Goal: Check status: Check status

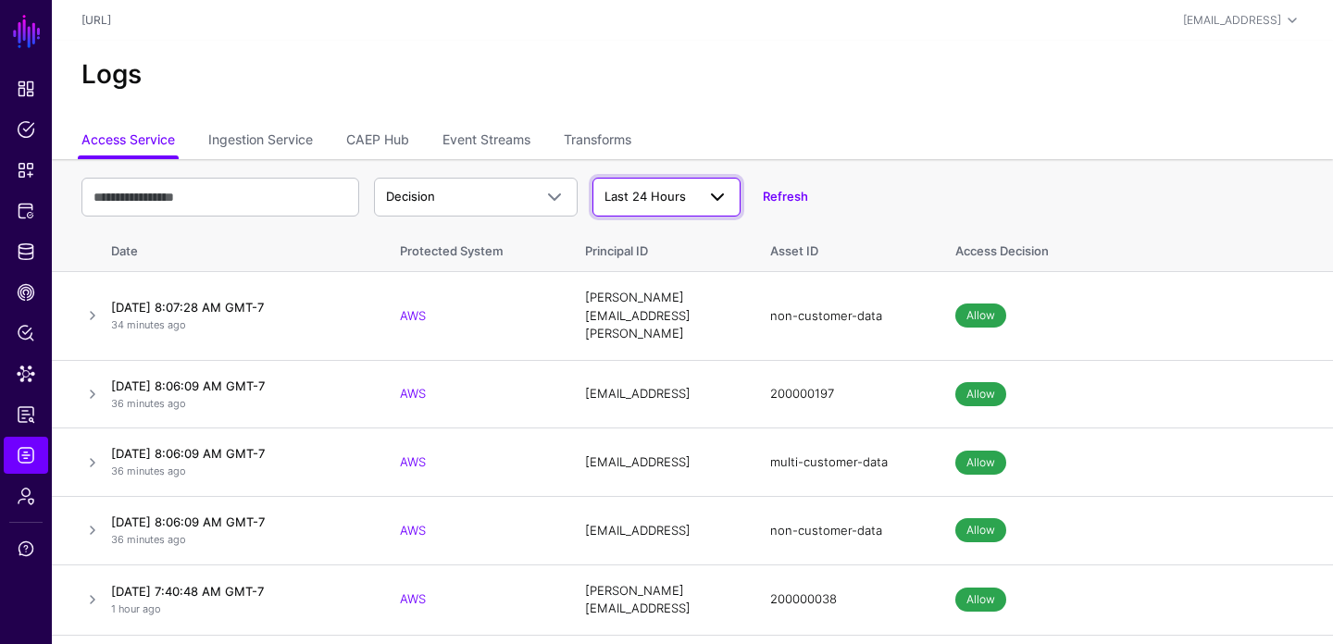
click at [638, 193] on span "Last 24 Hours" at bounding box center [645, 196] width 81 height 15
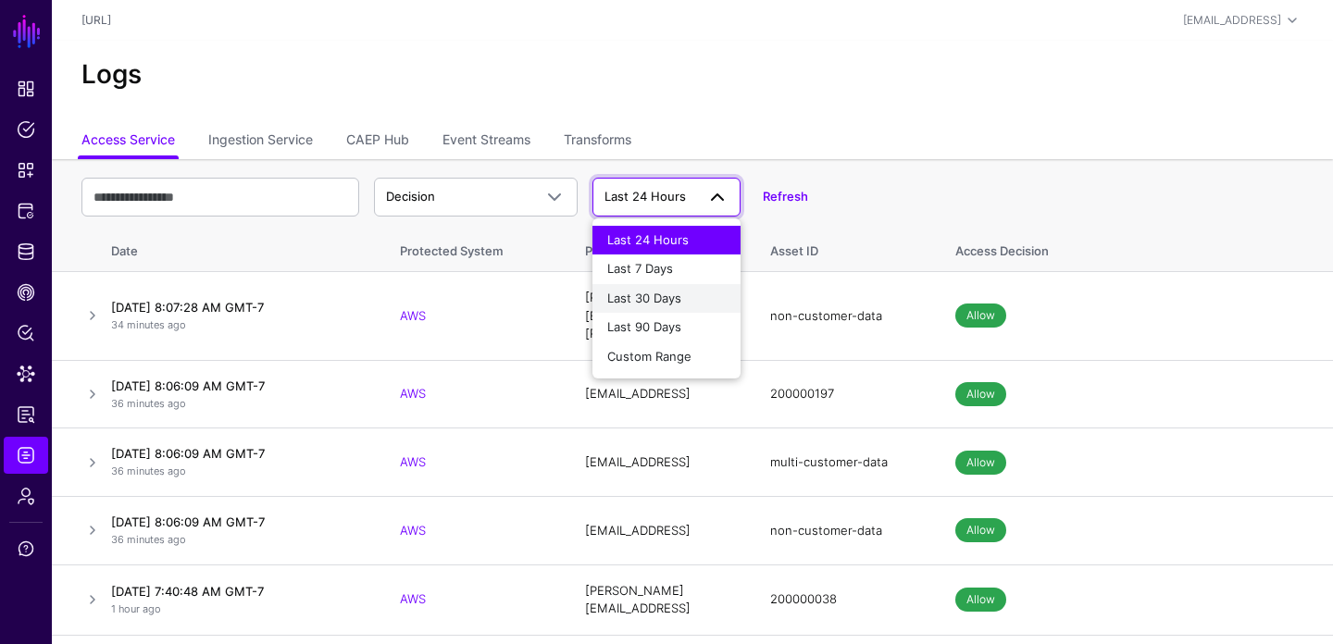
click at [662, 301] on span "Last 30 Days" at bounding box center [644, 298] width 74 height 15
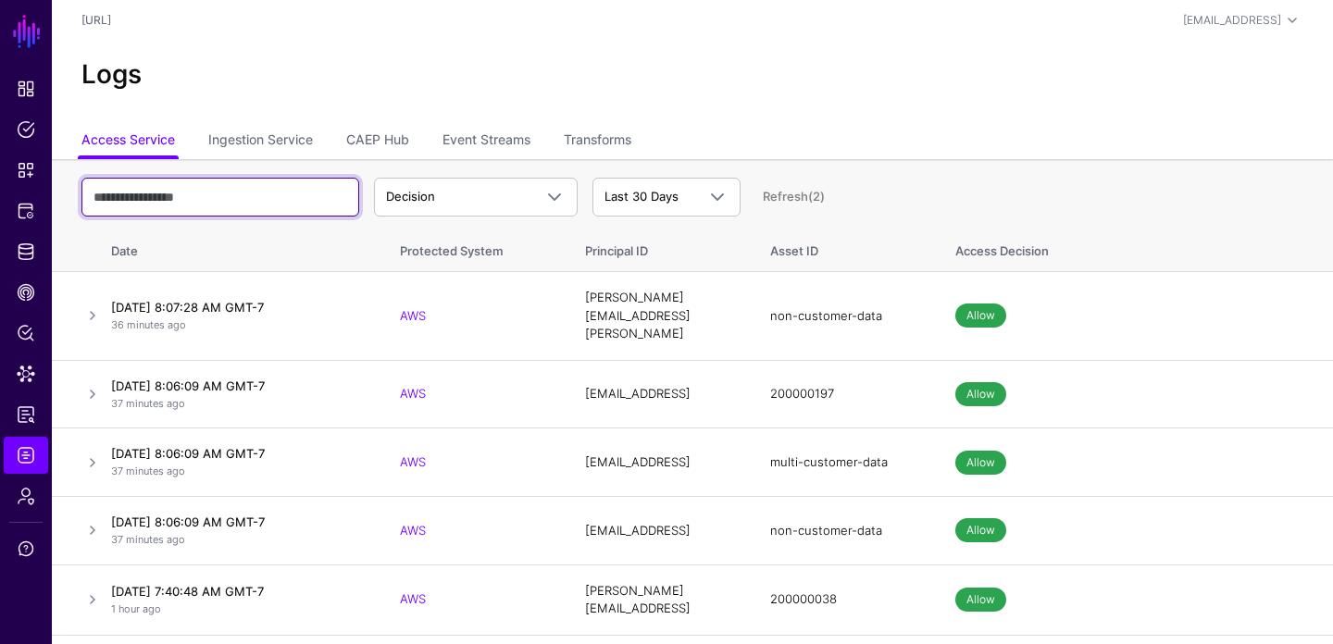
click at [268, 195] on input "text" at bounding box center [220, 197] width 278 height 39
type input "****"
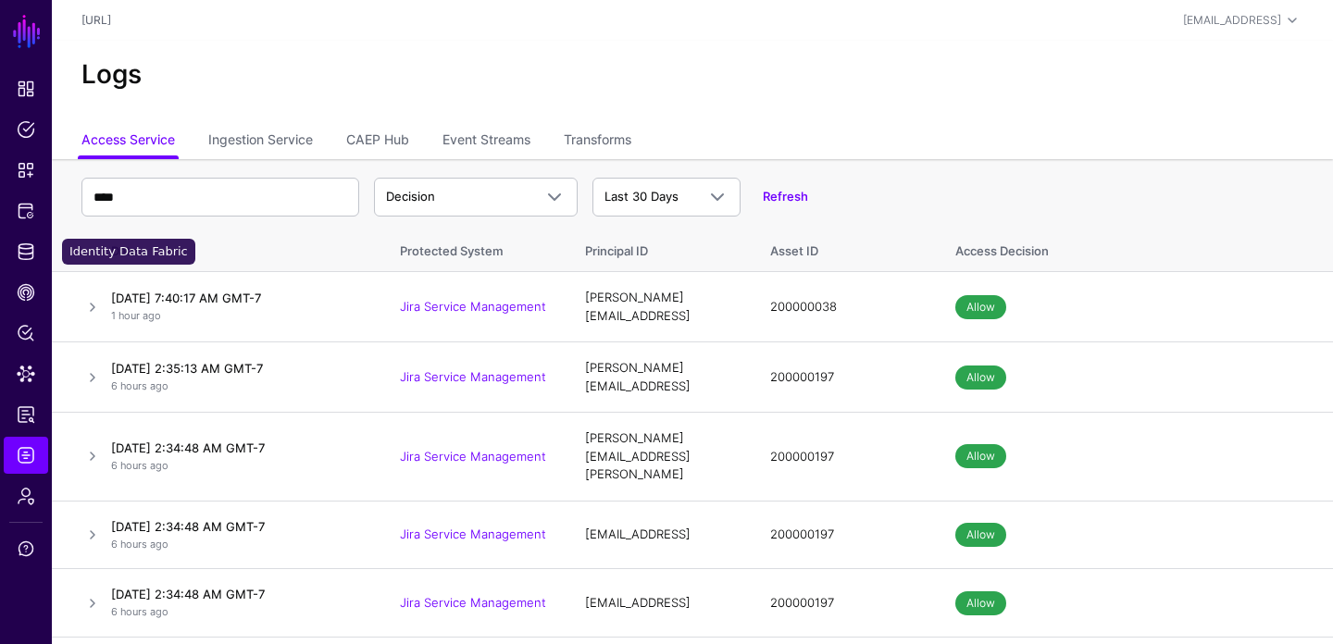
drag, startPoint x: 23, startPoint y: 244, endPoint x: 62, endPoint y: 261, distance: 42.3
click at [23, 244] on span "Identity Data Fabric" at bounding box center [26, 252] width 19 height 19
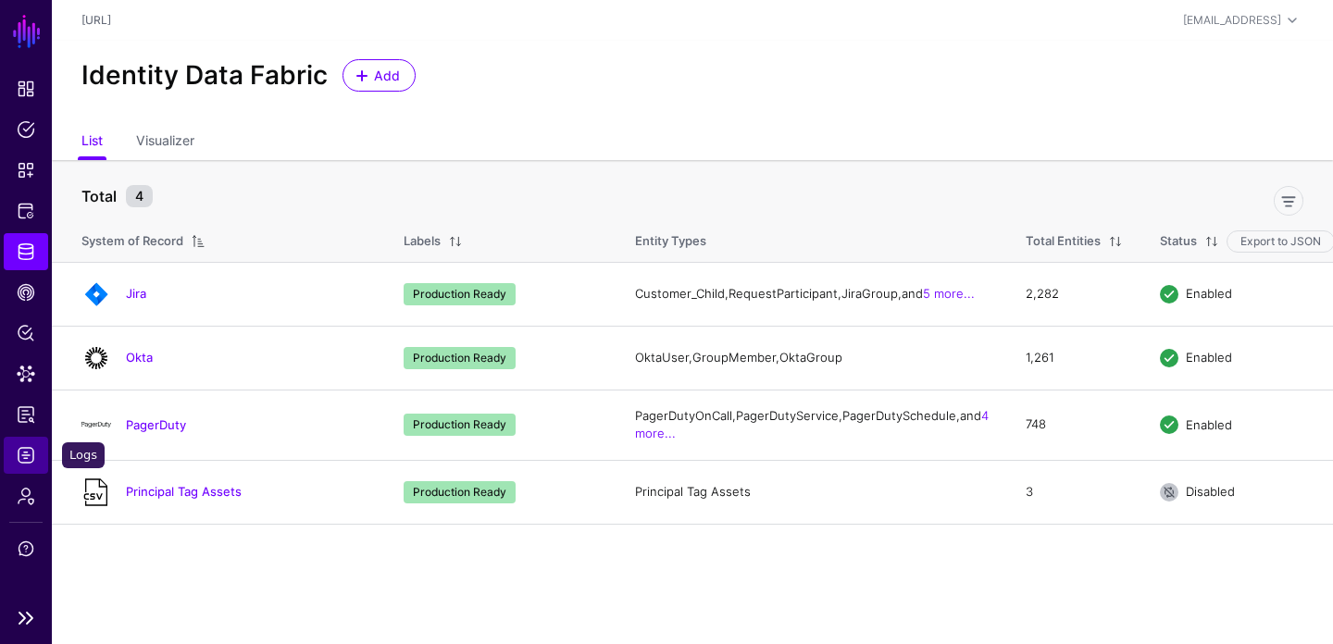
click at [27, 457] on span "Logs" at bounding box center [26, 455] width 19 height 19
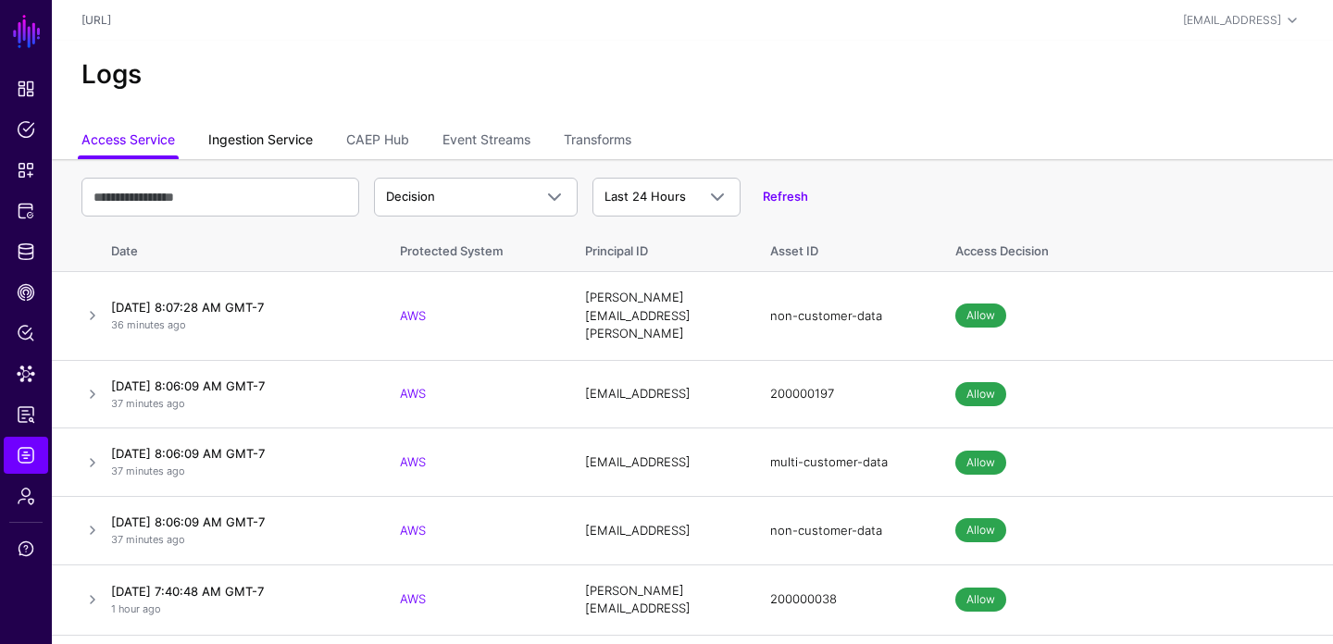
click at [280, 136] on link "Ingestion Service" at bounding box center [260, 141] width 105 height 35
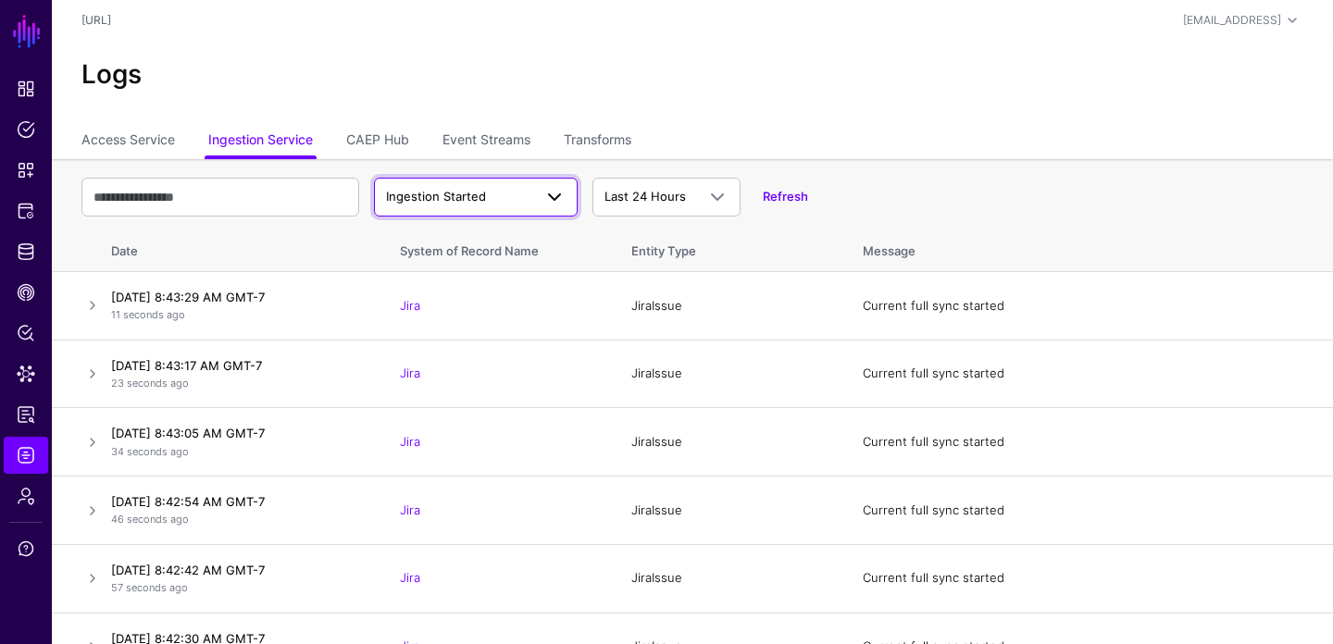
click at [433, 201] on span "Ingestion Started" at bounding box center [436, 196] width 100 height 15
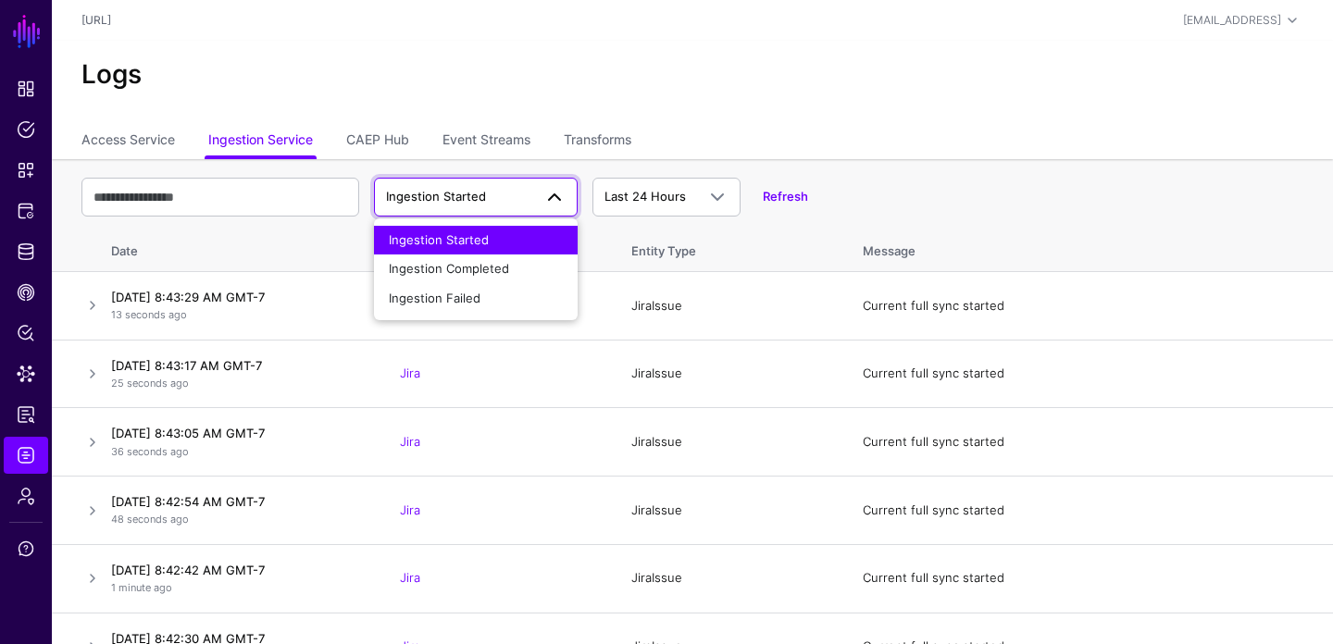
click at [791, 109] on div "Logs" at bounding box center [692, 82] width 1281 height 83
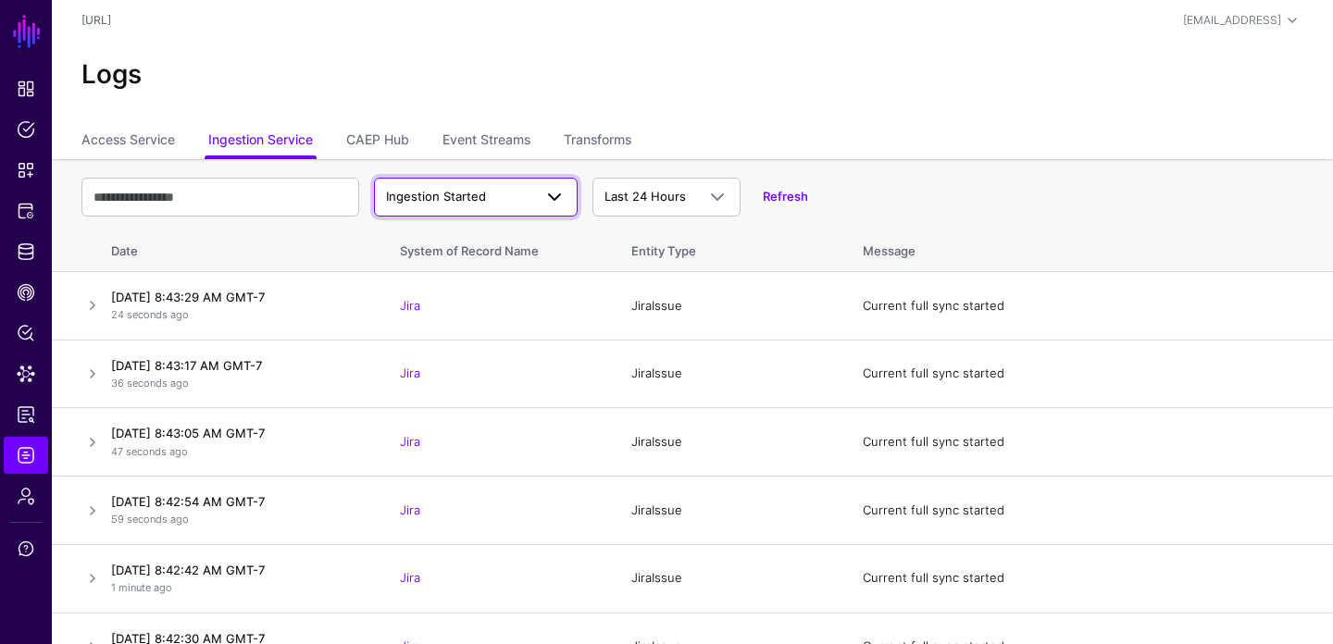
click at [442, 201] on span "Ingestion Started" at bounding box center [436, 196] width 100 height 15
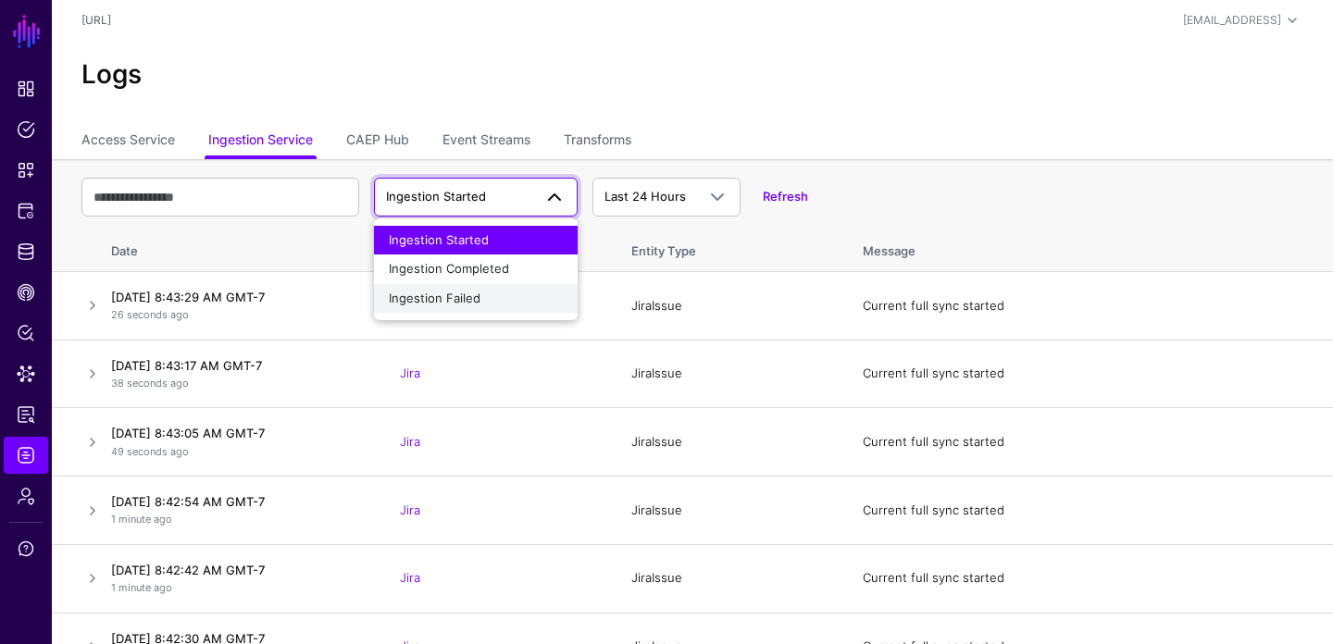
click at [434, 292] on span "Ingestion Failed" at bounding box center [435, 298] width 92 height 15
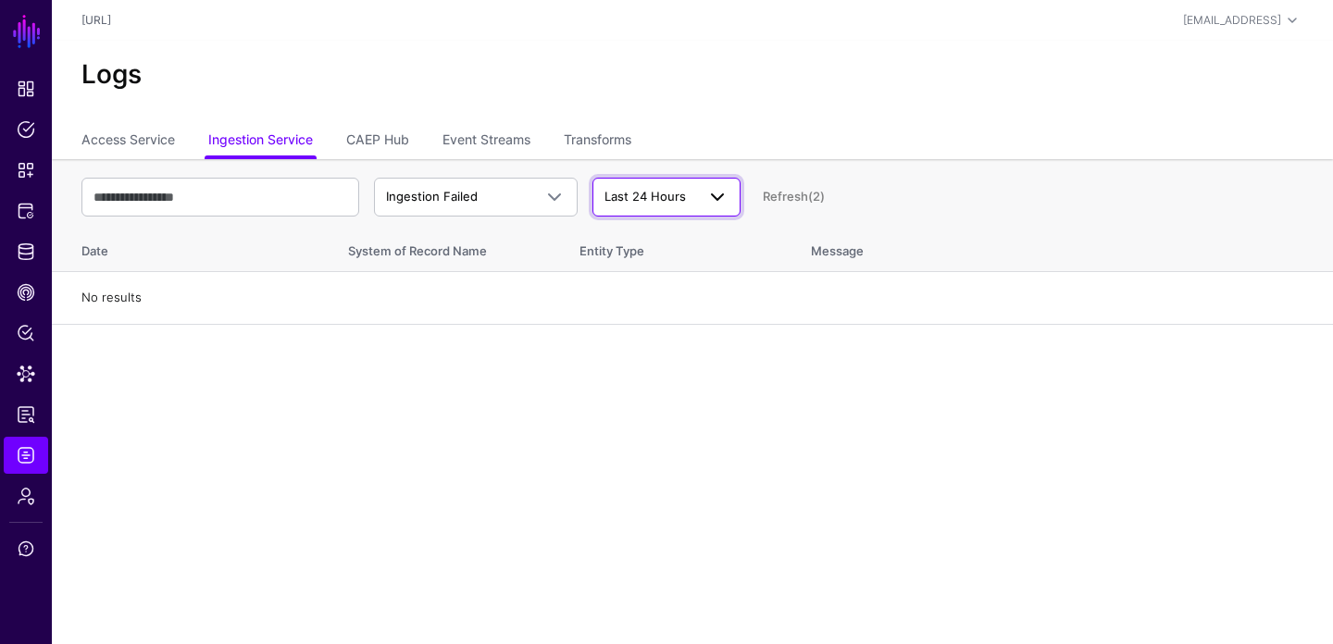
click at [654, 201] on span "Last 24 Hours" at bounding box center [645, 196] width 81 height 15
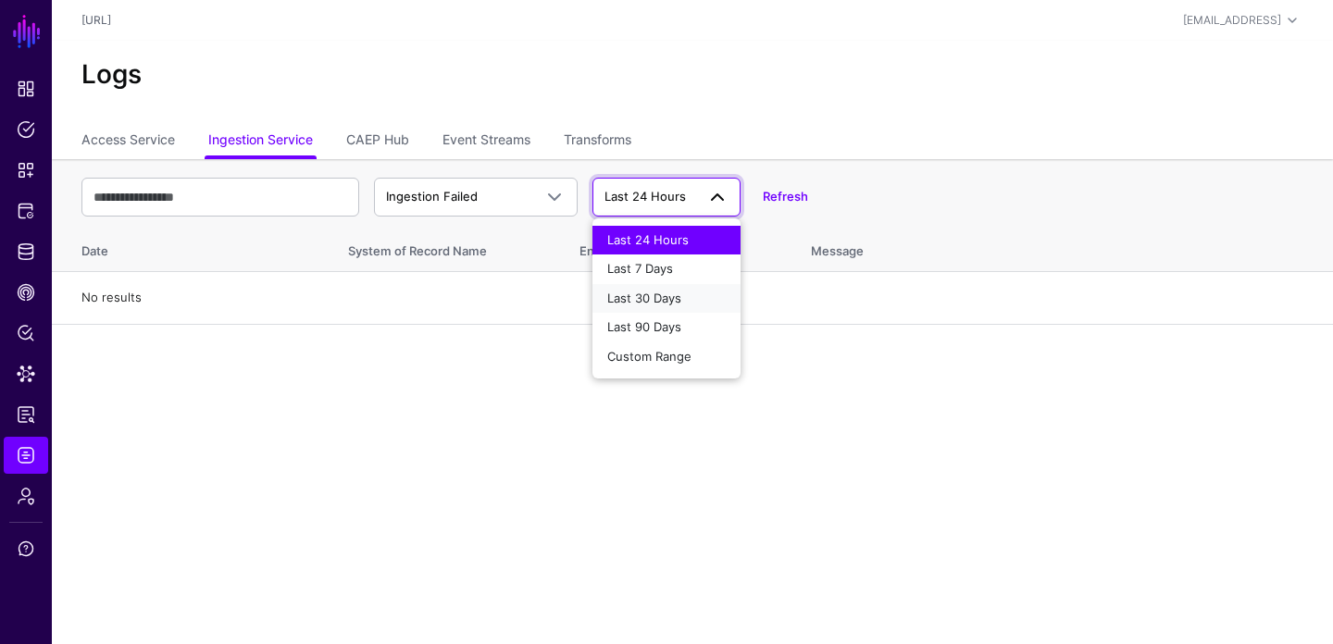
click at [644, 288] on button "Last 30 Days" at bounding box center [667, 299] width 148 height 30
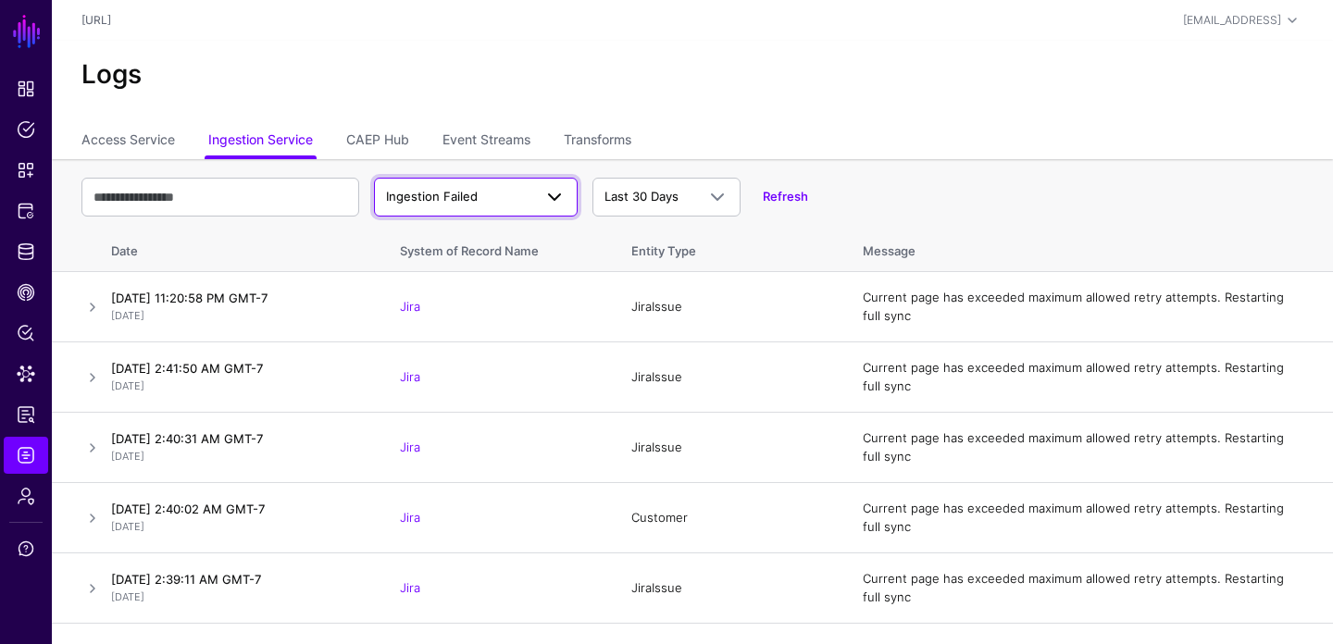
click at [390, 197] on span "Ingestion Failed" at bounding box center [432, 196] width 92 height 15
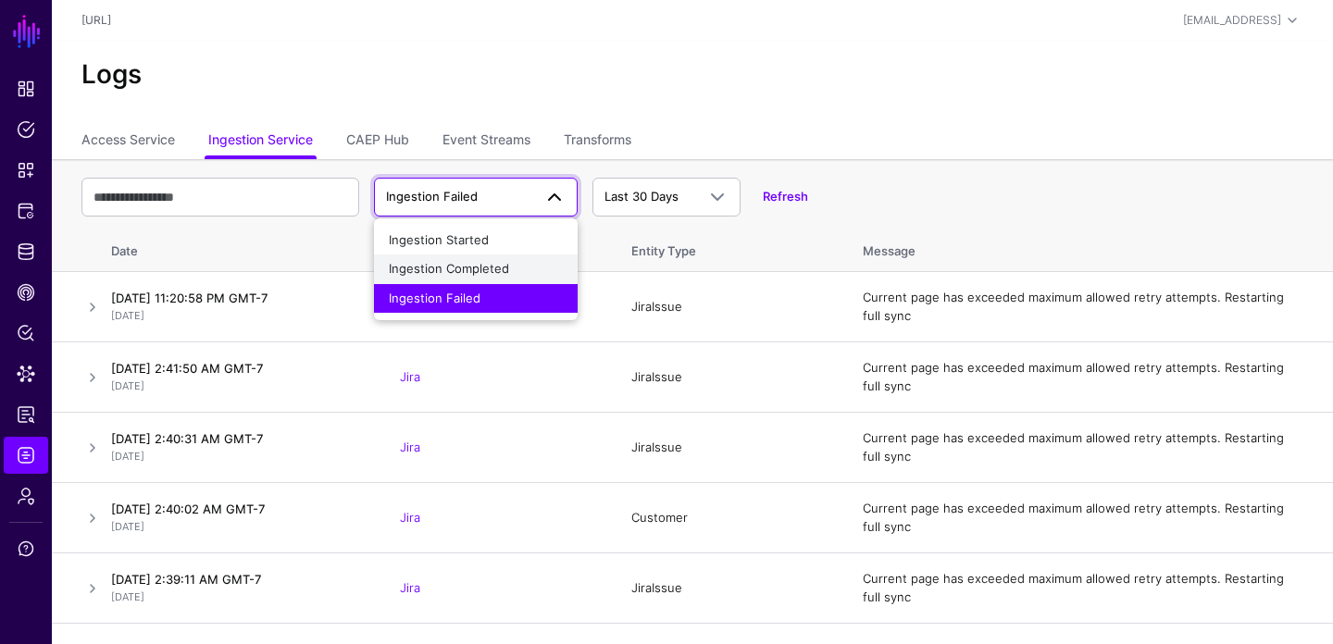
click at [431, 255] on button "Ingestion Completed" at bounding box center [476, 270] width 204 height 30
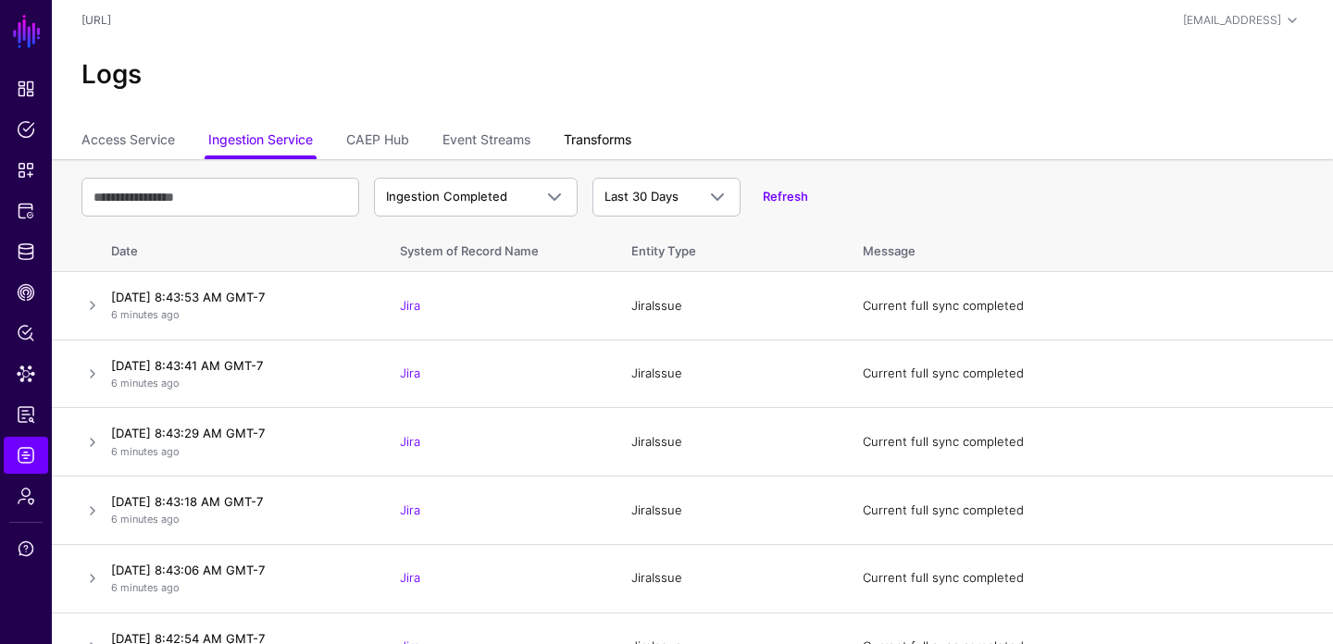
click at [603, 145] on link "Transforms" at bounding box center [598, 141] width 68 height 35
